Goal: Task Accomplishment & Management: Use online tool/utility

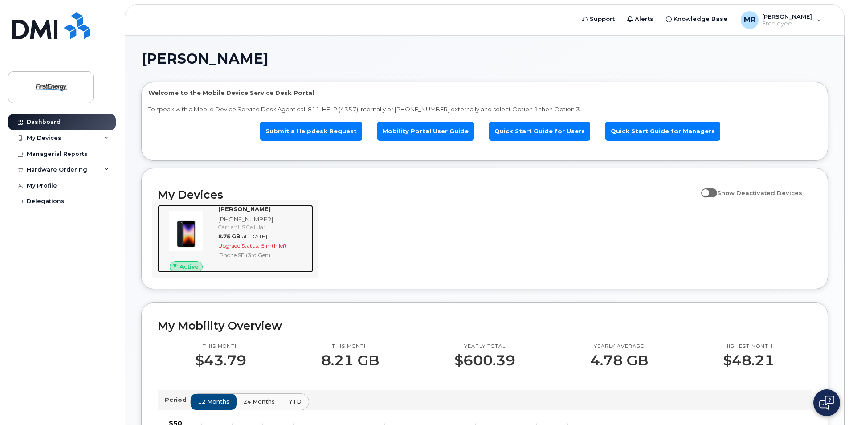
click at [254, 226] on div "Carrier: US Cellular" at bounding box center [263, 227] width 91 height 8
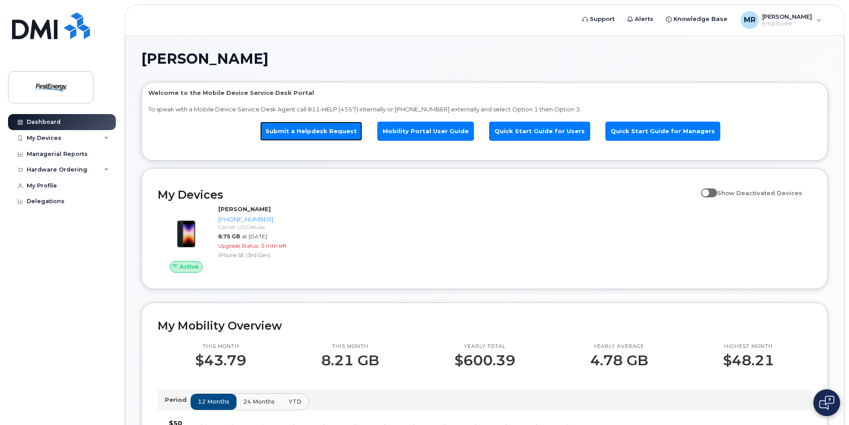
click at [337, 131] on link "Submit a Helpdesk Request" at bounding box center [311, 131] width 102 height 19
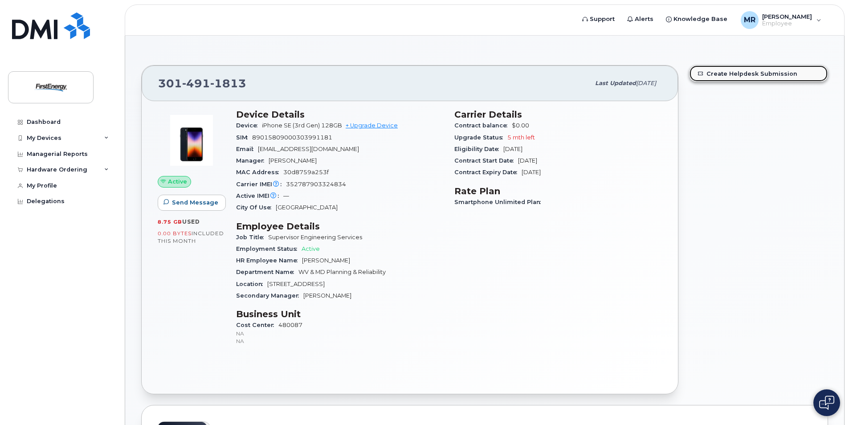
click at [721, 71] on link "Create Helpdesk Submission" at bounding box center [759, 74] width 138 height 16
